Goal: Task Accomplishment & Management: Complete application form

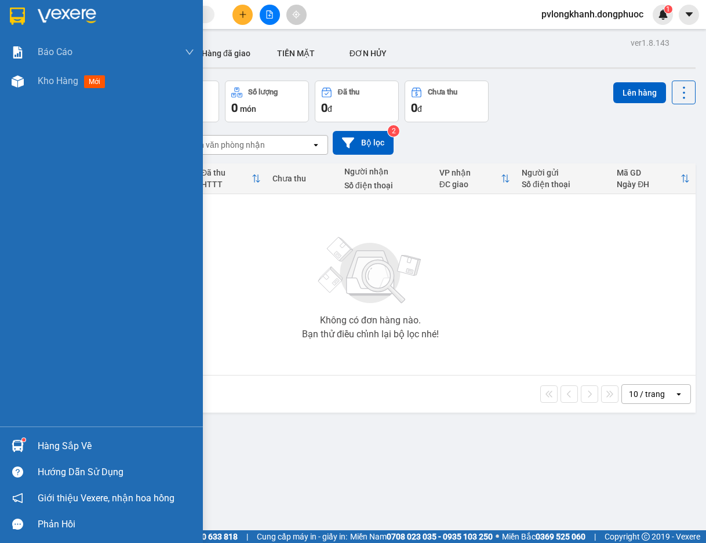
click at [69, 446] on div "Hàng sắp về" at bounding box center [116, 445] width 156 height 17
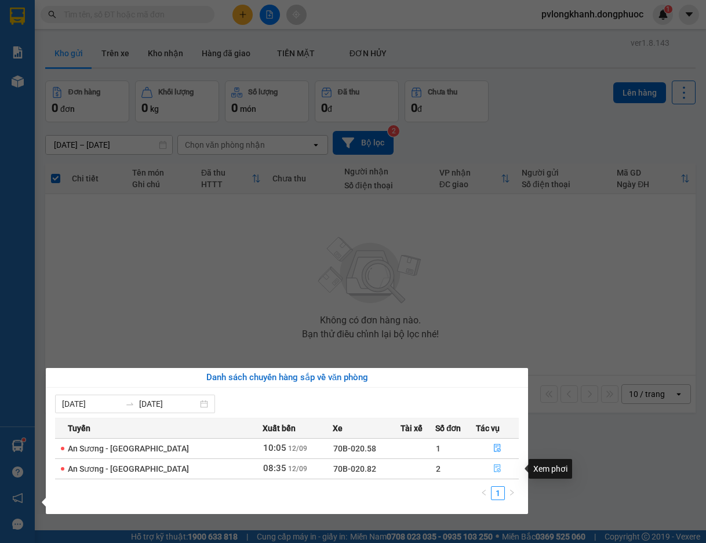
click at [490, 471] on button "button" at bounding box center [497, 468] width 42 height 19
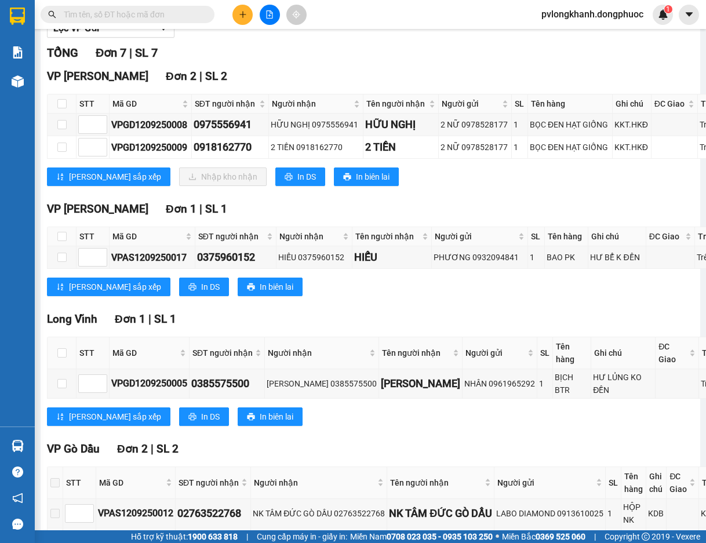
scroll to position [80, 0]
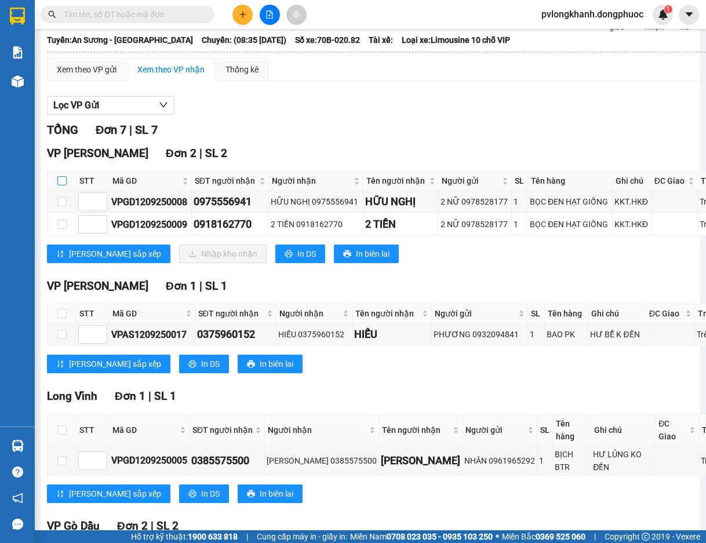
click at [63, 180] on input "checkbox" at bounding box center [61, 180] width 9 height 9
checkbox input "true"
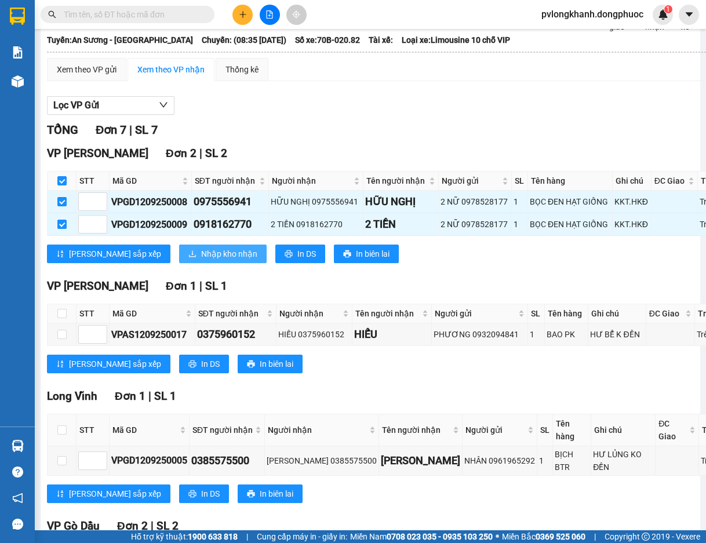
click at [201, 249] on span "Nhập kho nhận" at bounding box center [229, 253] width 56 height 13
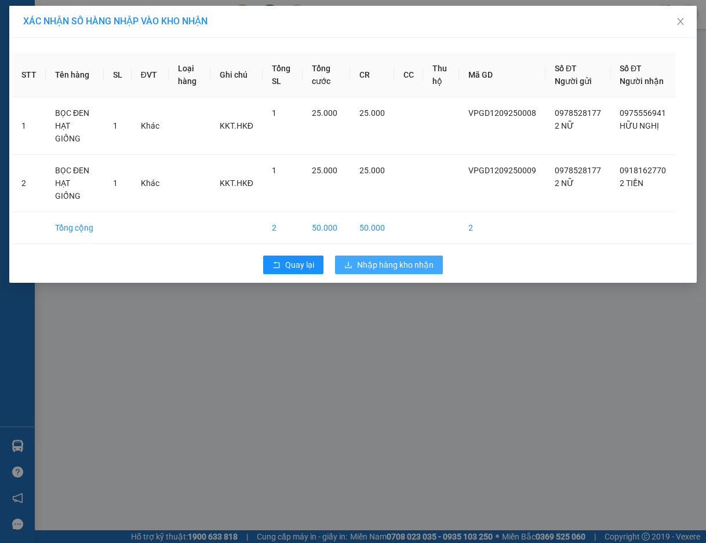
click at [397, 258] on span "Nhập hàng kho nhận" at bounding box center [395, 264] width 76 height 13
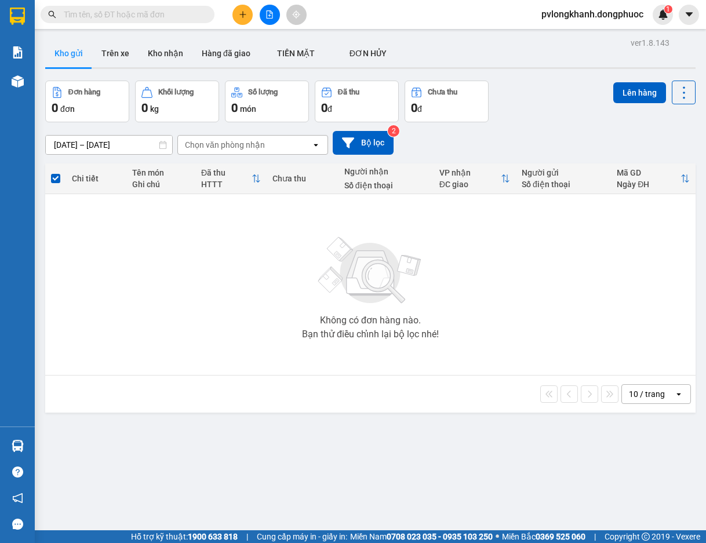
click at [238, 23] on button at bounding box center [242, 15] width 20 height 20
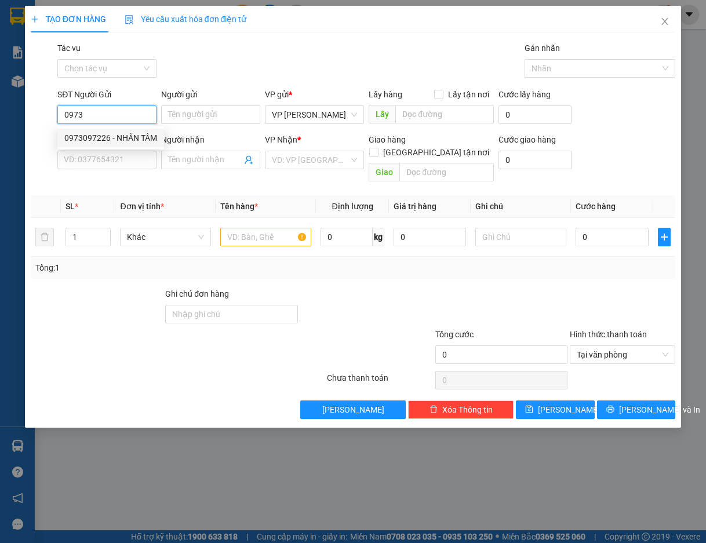
click at [135, 143] on div "0973097226 - NHÂN TÂM" at bounding box center [110, 138] width 93 height 13
type input "0973097226"
type input "NHÂN TÂM"
type input "0905776368"
type input "LAB BAMBOO"
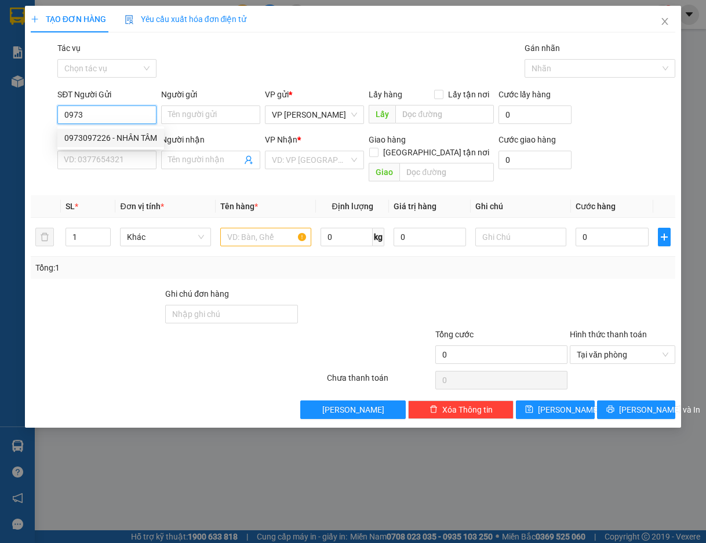
type input "Kdb"
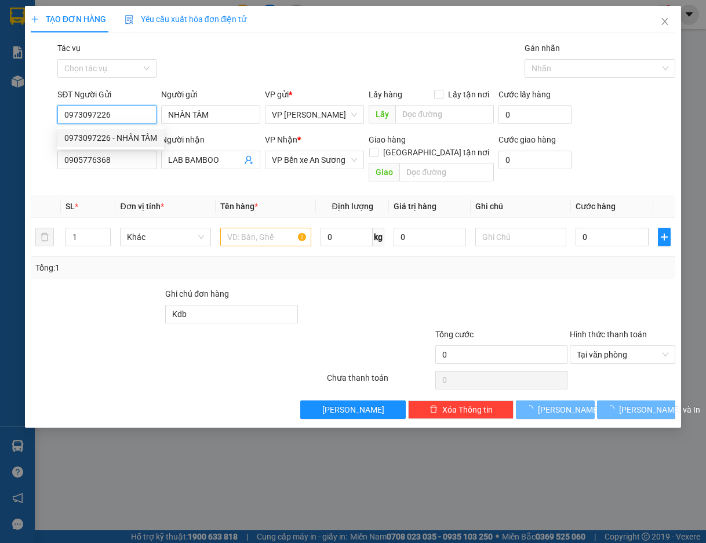
type input "25.000"
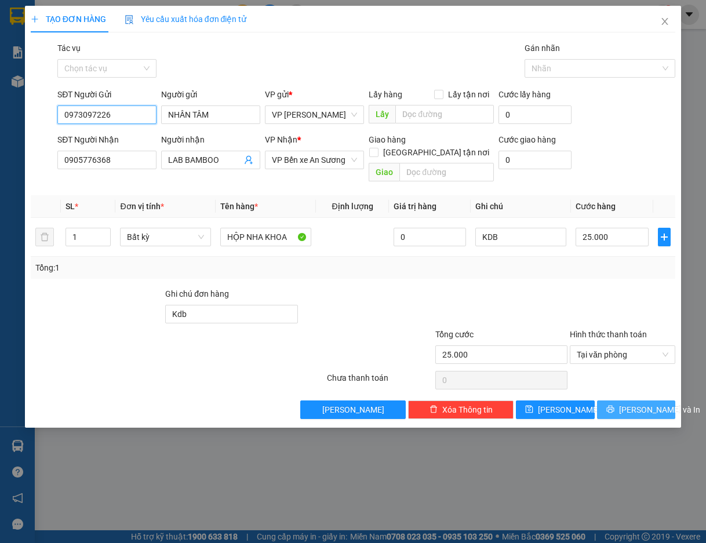
type input "0973097226"
click at [645, 403] on span "[PERSON_NAME] và In" at bounding box center [659, 409] width 81 height 13
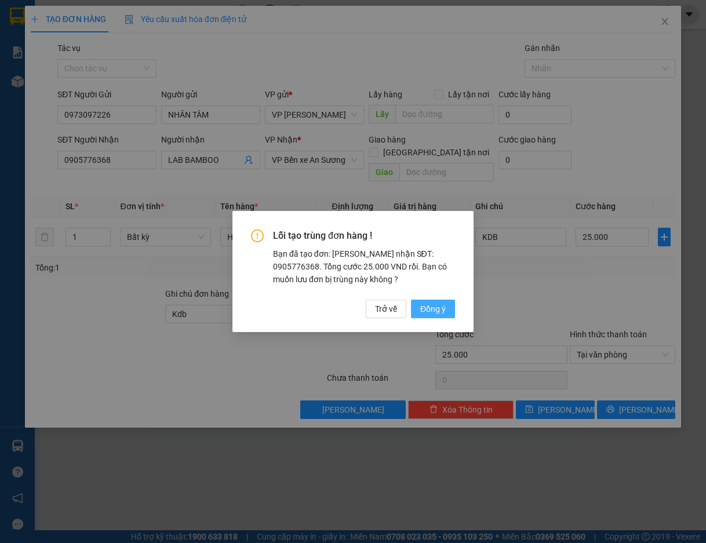
click at [433, 306] on span "Đồng ý" at bounding box center [432, 308] width 25 height 13
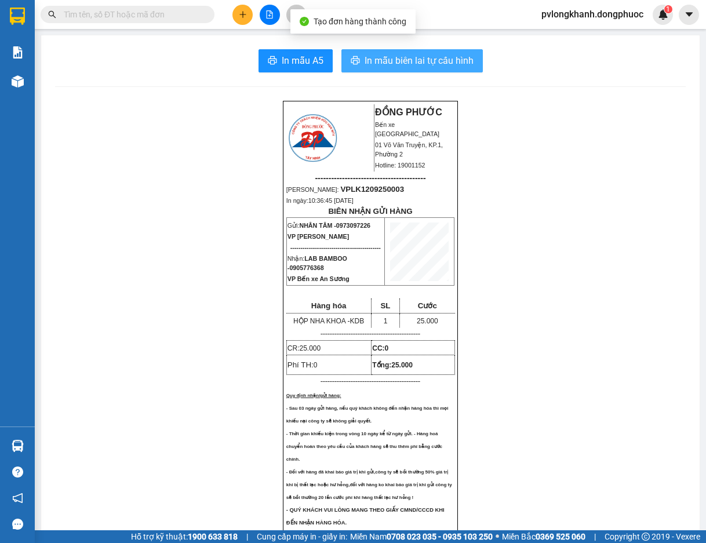
click at [432, 54] on span "In mẫu biên lai tự cấu hình" at bounding box center [418, 60] width 109 height 14
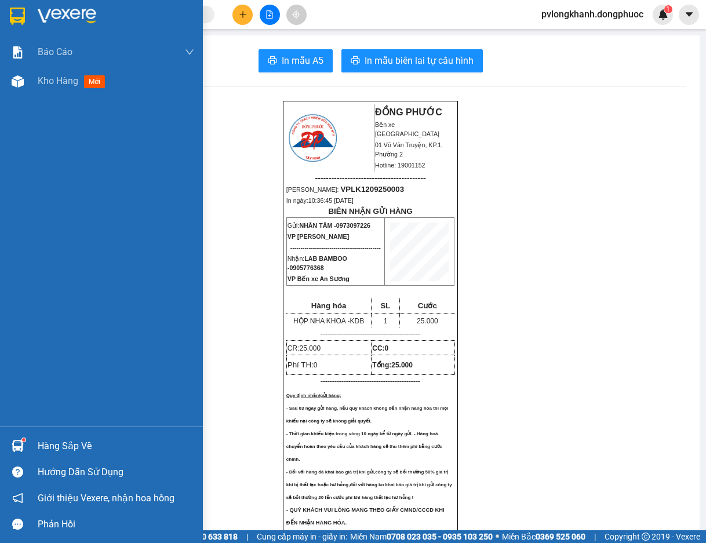
click at [31, 446] on div "Hàng sắp về" at bounding box center [101, 446] width 203 height 26
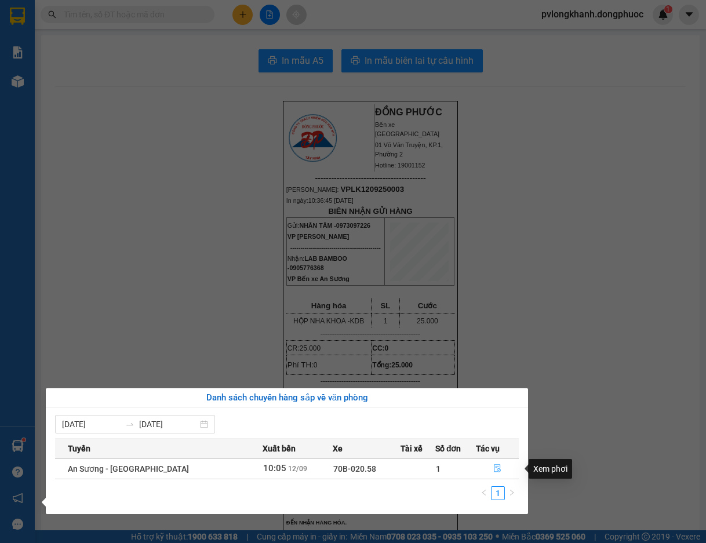
click at [498, 471] on icon "file-done" at bounding box center [497, 468] width 8 height 8
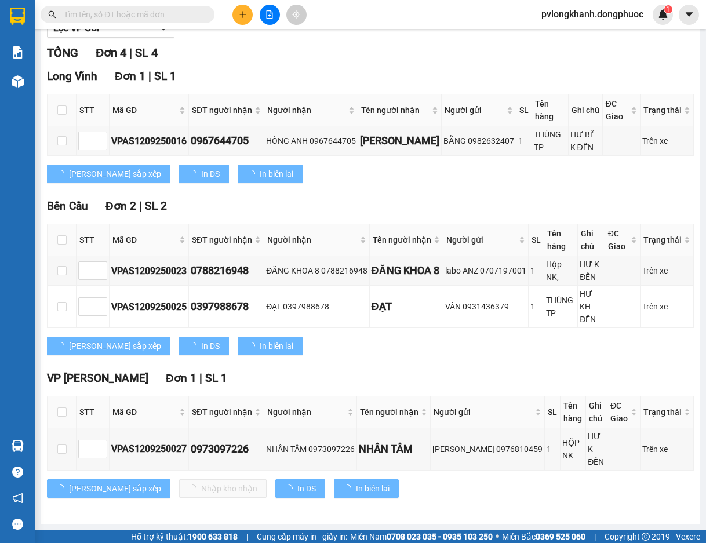
scroll to position [144, 0]
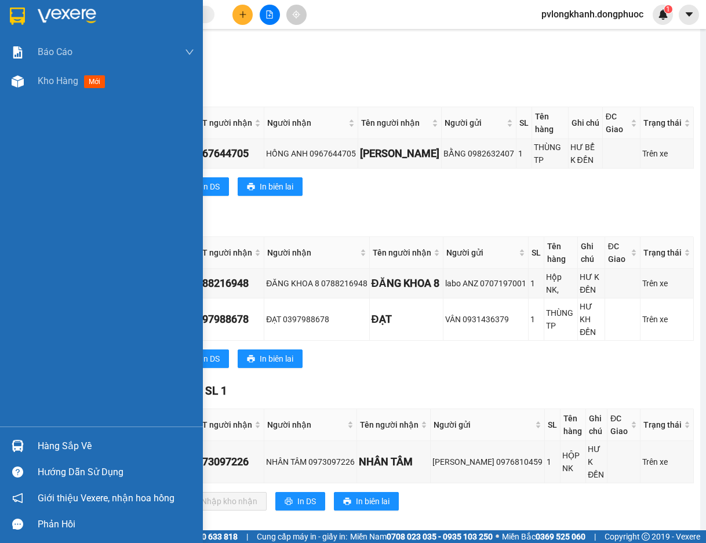
click at [85, 445] on div "Hàng sắp về" at bounding box center [116, 445] width 156 height 17
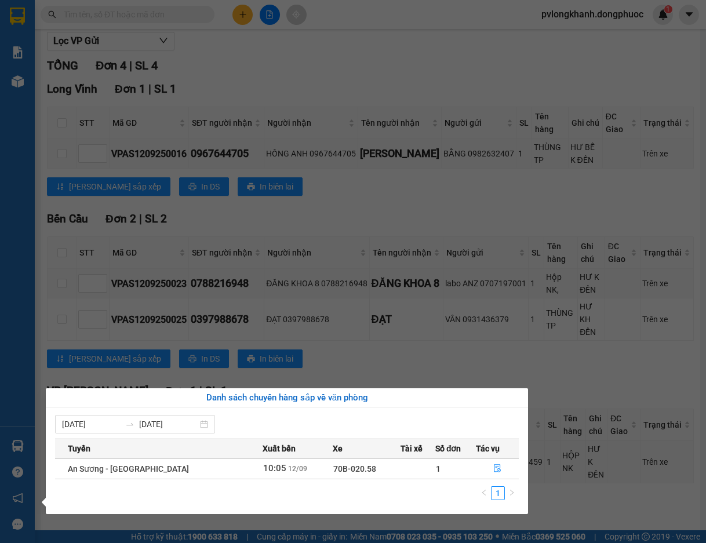
click at [0, 336] on div "Báo cáo Mẫu 1: Báo cáo dòng tiền Mẫu 1: Báo cáo dòng tiền theo nhân viên Mẫu 1:…" at bounding box center [17, 271] width 35 height 543
